Goal: Task Accomplishment & Management: Manage account settings

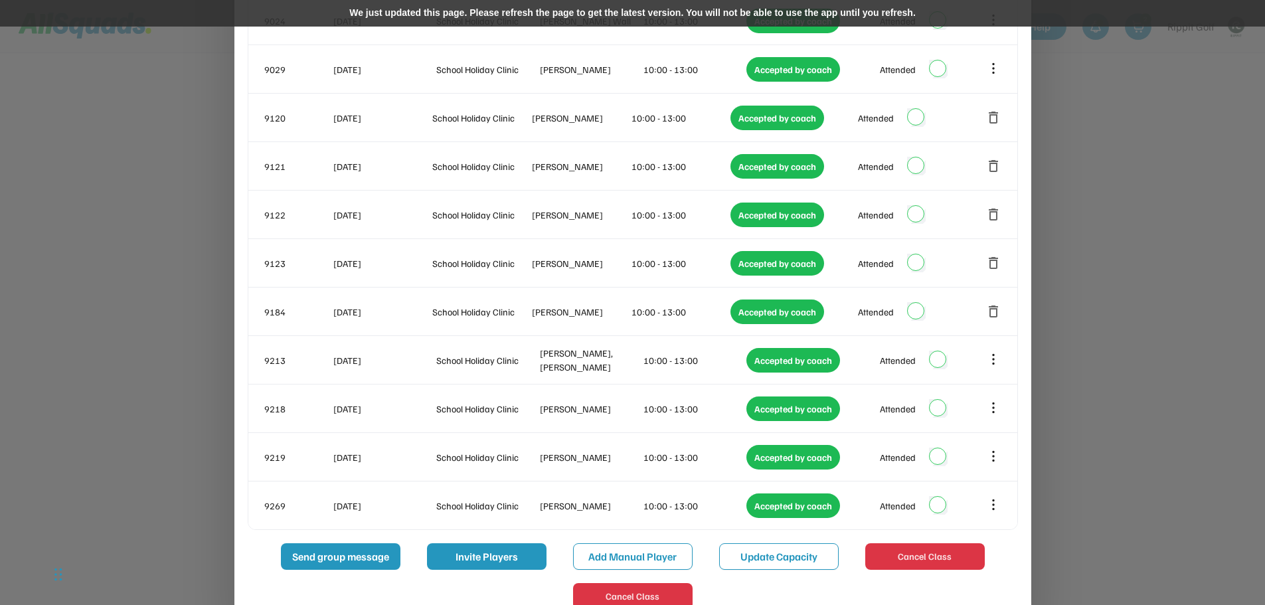
scroll to position [829, 0]
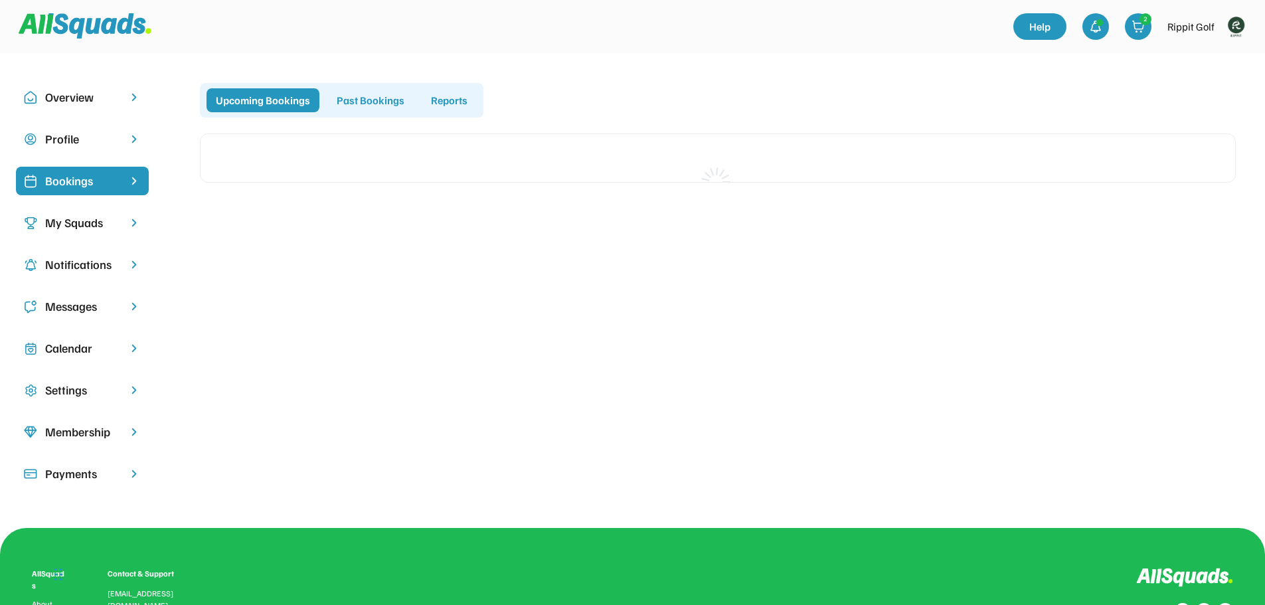
click at [87, 353] on div "Calendar" at bounding box center [82, 348] width 74 height 18
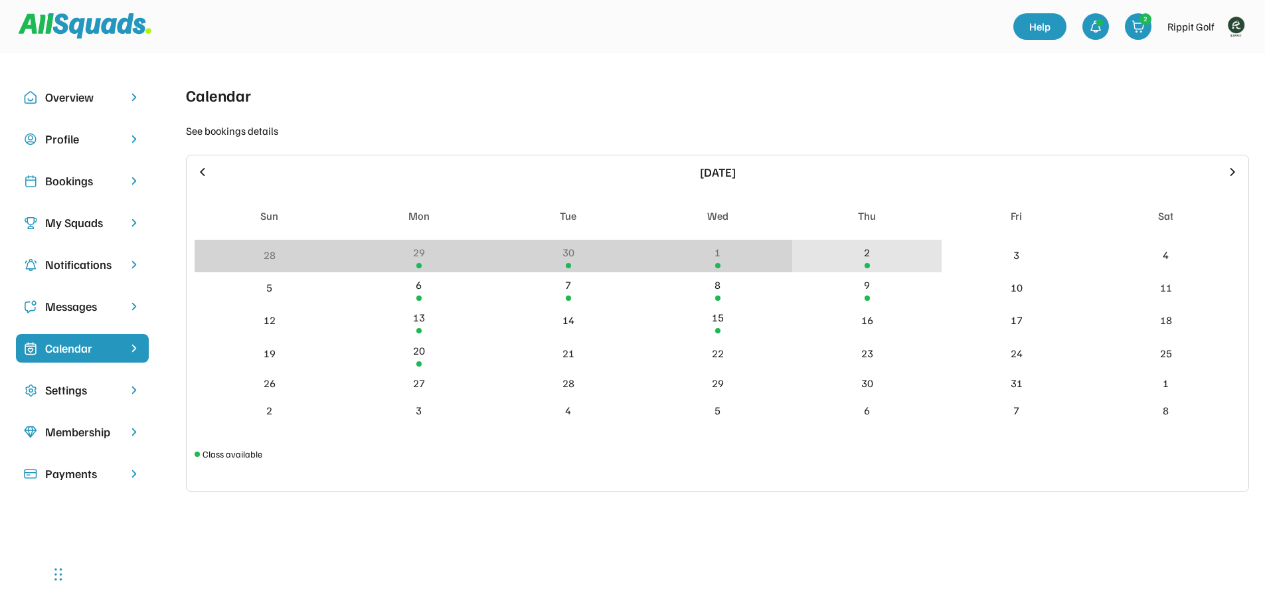
click at [861, 255] on div "2" at bounding box center [866, 256] width 149 height 33
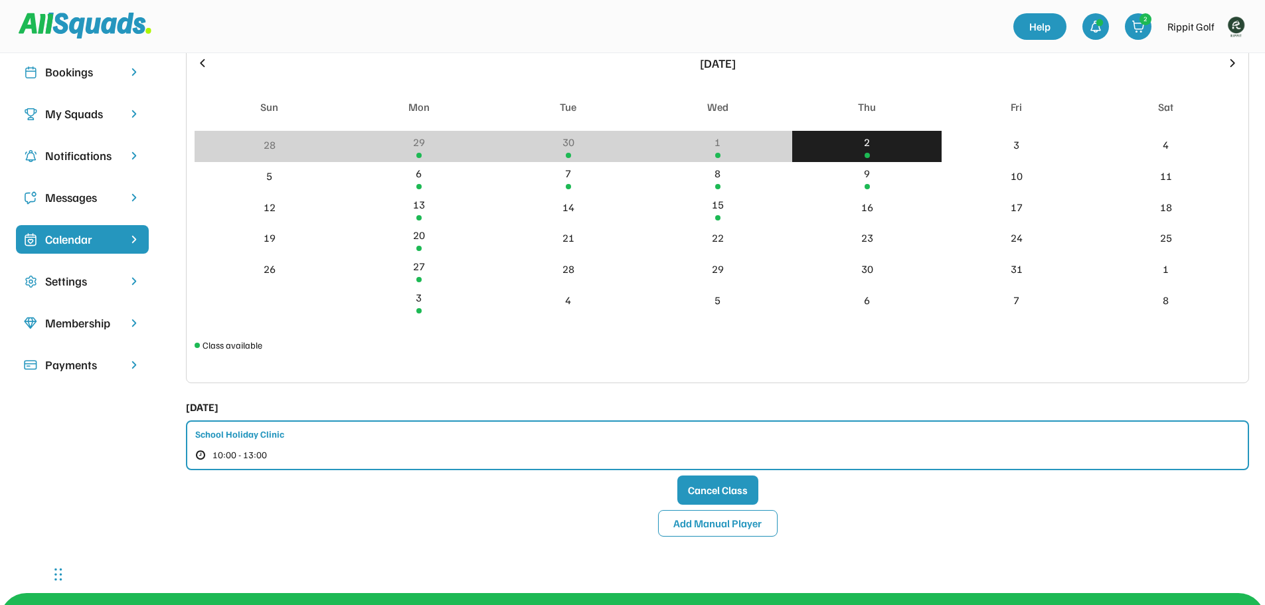
scroll to position [133, 0]
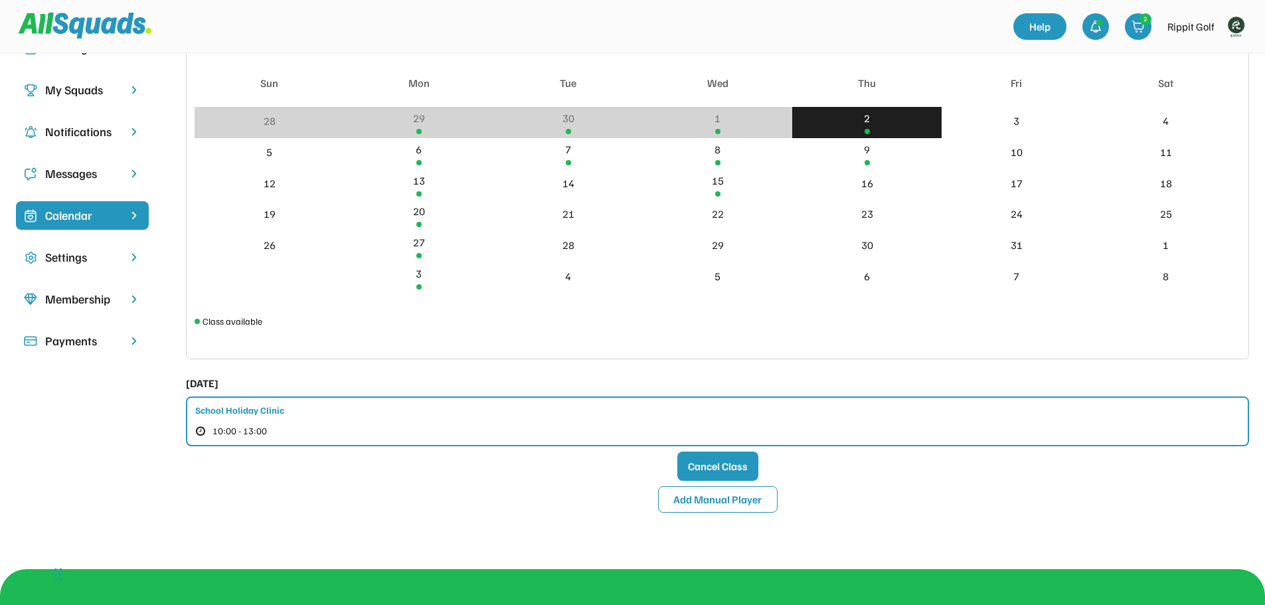
click at [277, 410] on div "School Holiday Clinic" at bounding box center [239, 410] width 89 height 14
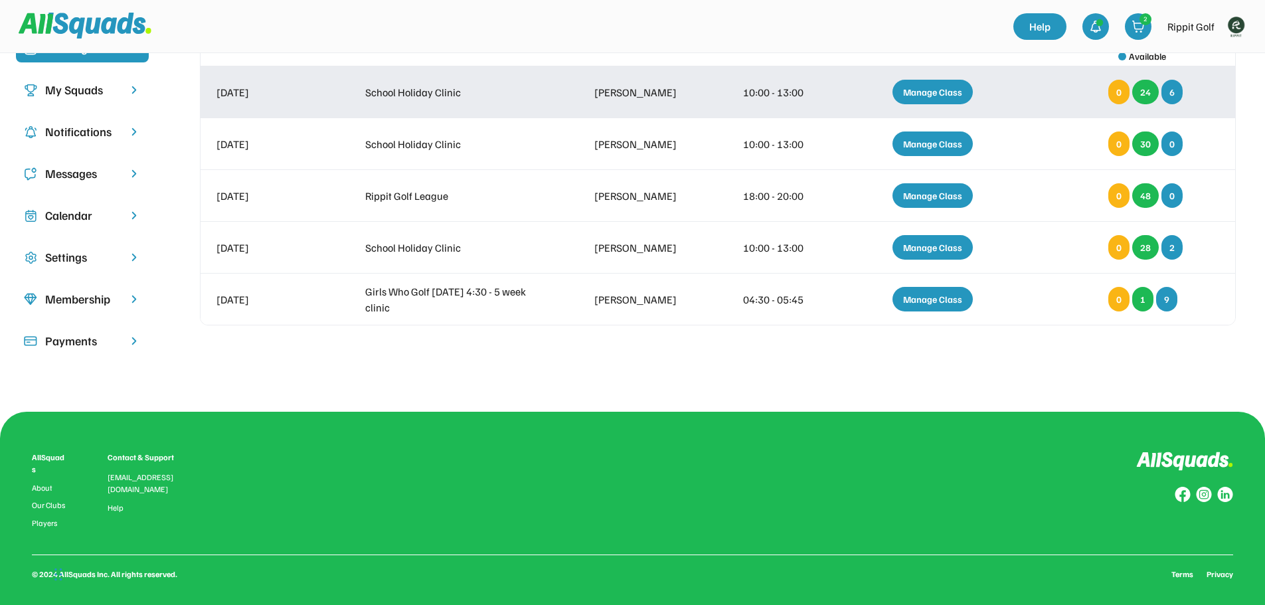
click at [940, 87] on div "Manage Class" at bounding box center [932, 92] width 80 height 25
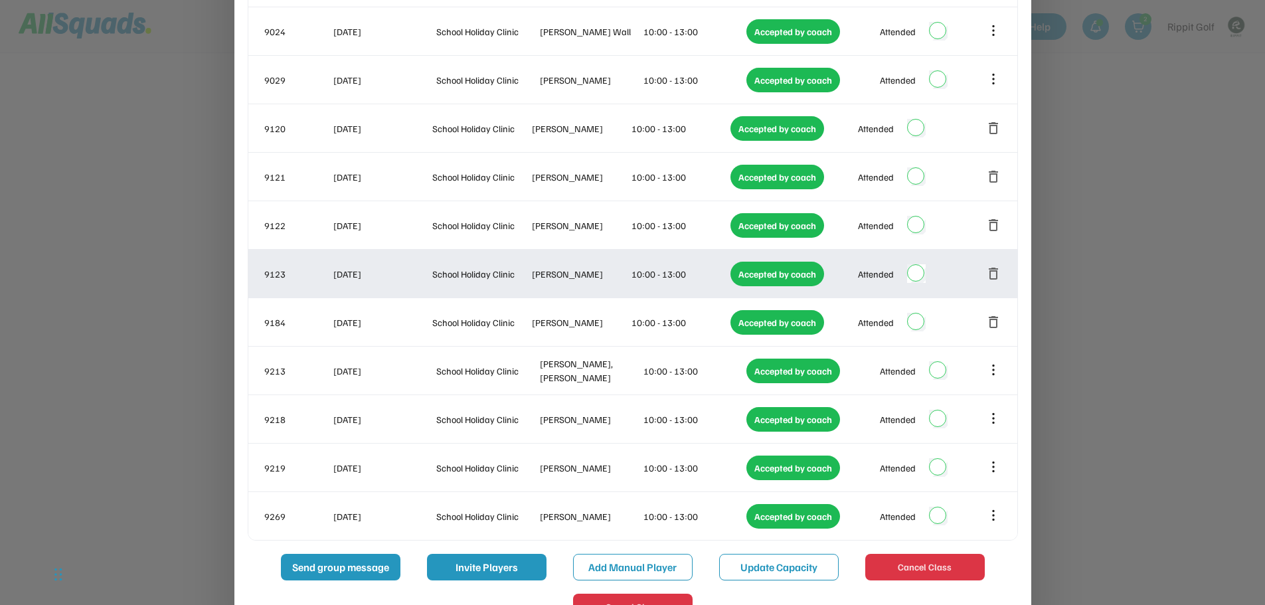
scroll to position [930, 0]
